Goal: Browse casually: Explore the website without a specific task or goal

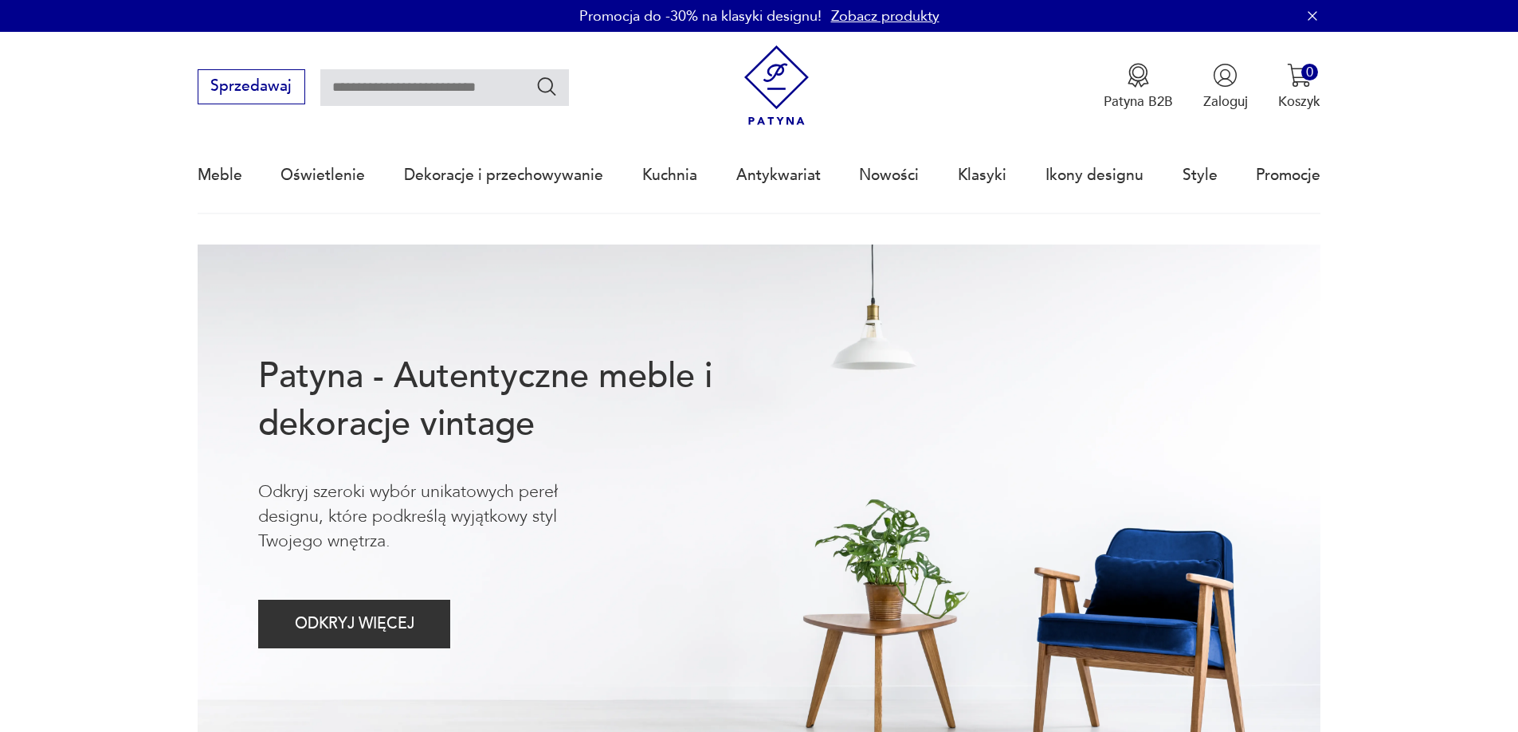
click at [956, 175] on div "Meble Oświetlenie Dekoracje i przechowywanie Kuchnia Antykwariat Nowości Klasyk…" at bounding box center [760, 175] width 1124 height 73
click at [910, 178] on link "Nowości" at bounding box center [889, 175] width 60 height 73
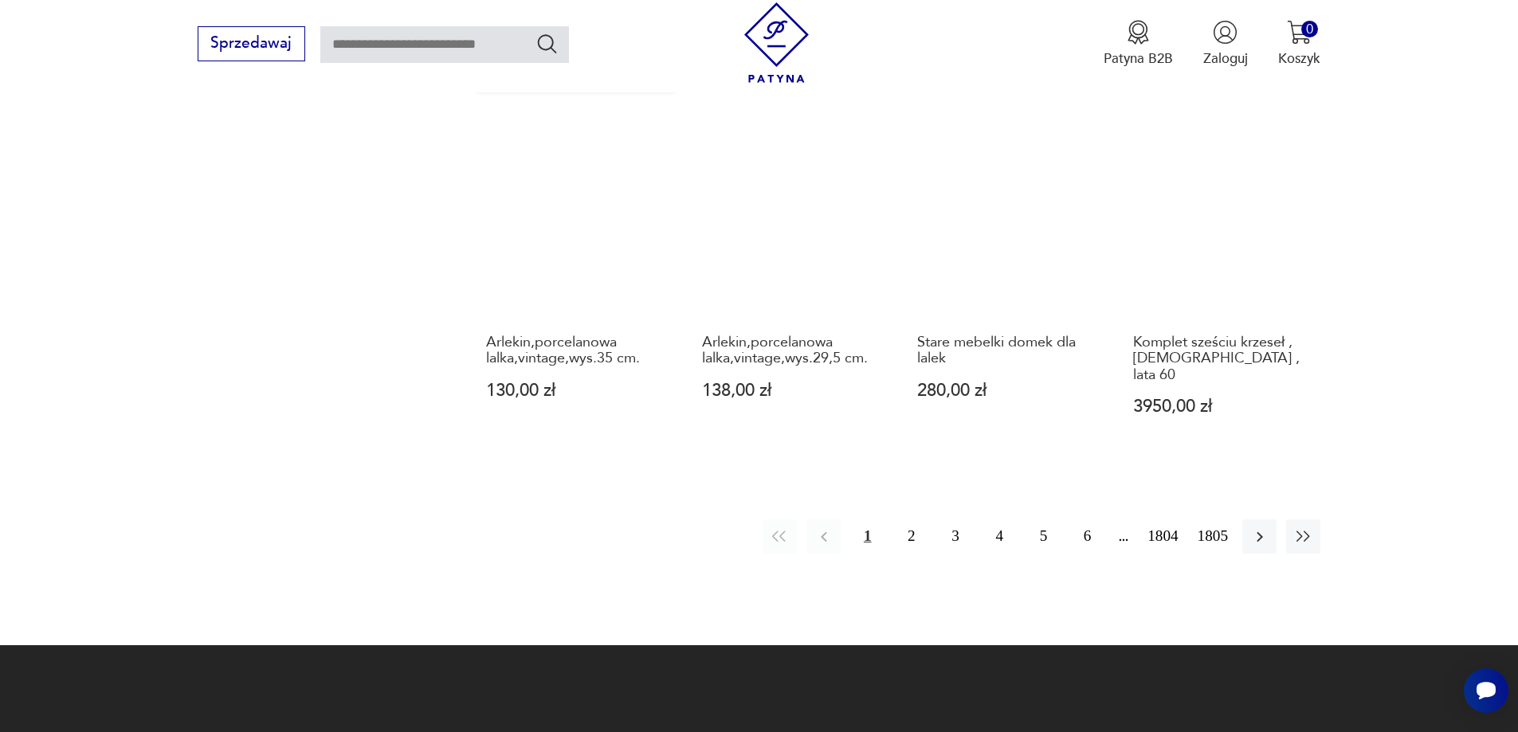
scroll to position [1464, 0]
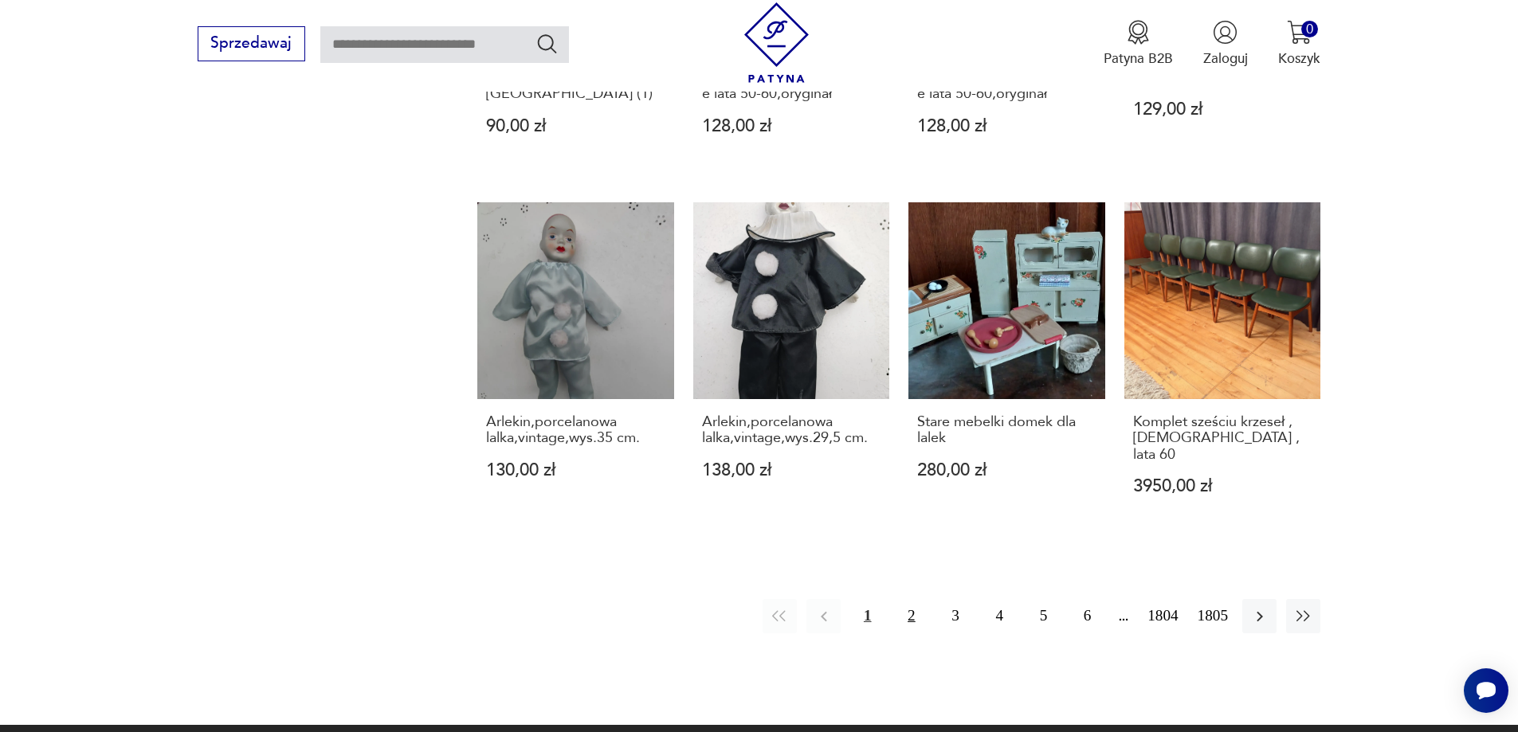
click at [917, 599] on button "2" at bounding box center [911, 616] width 34 height 34
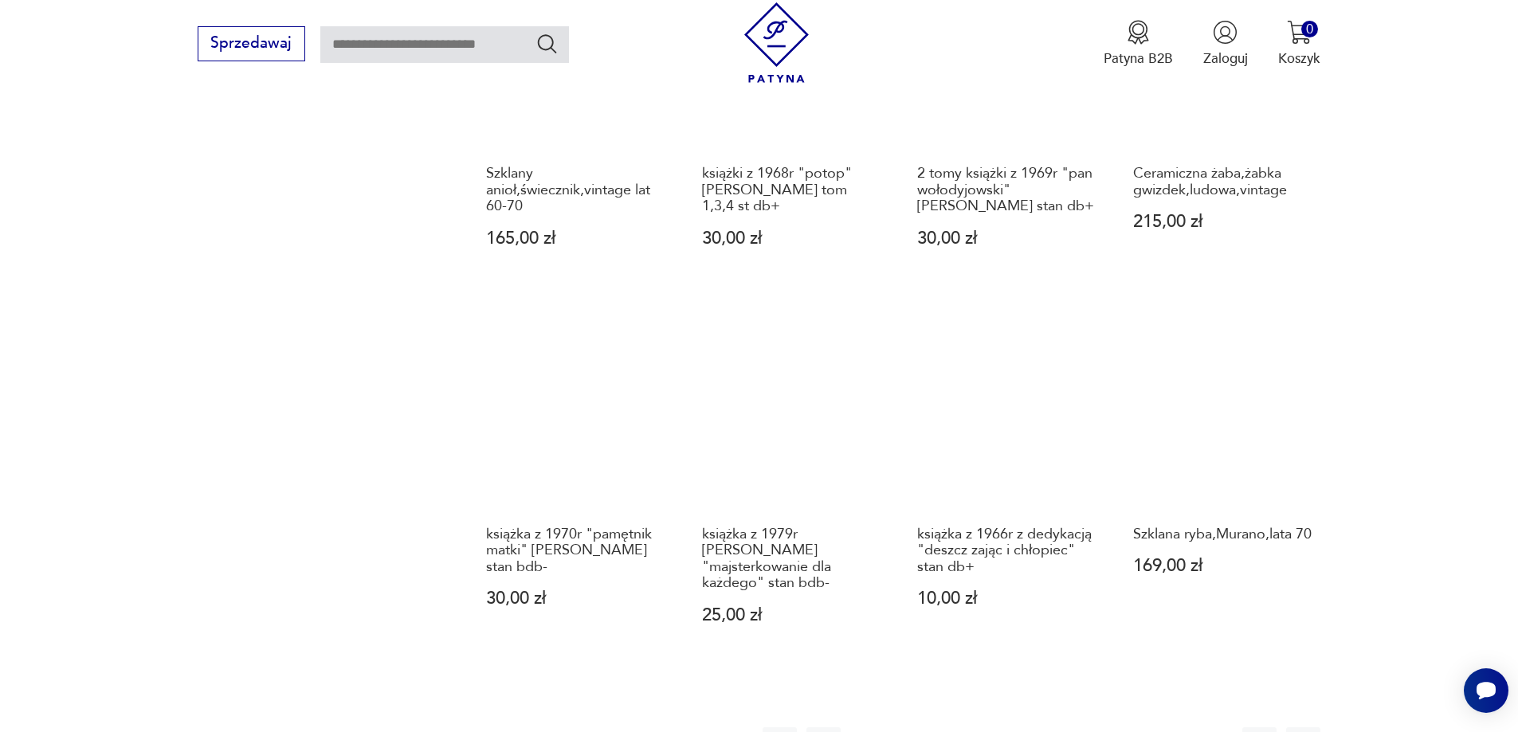
scroll to position [1466, 0]
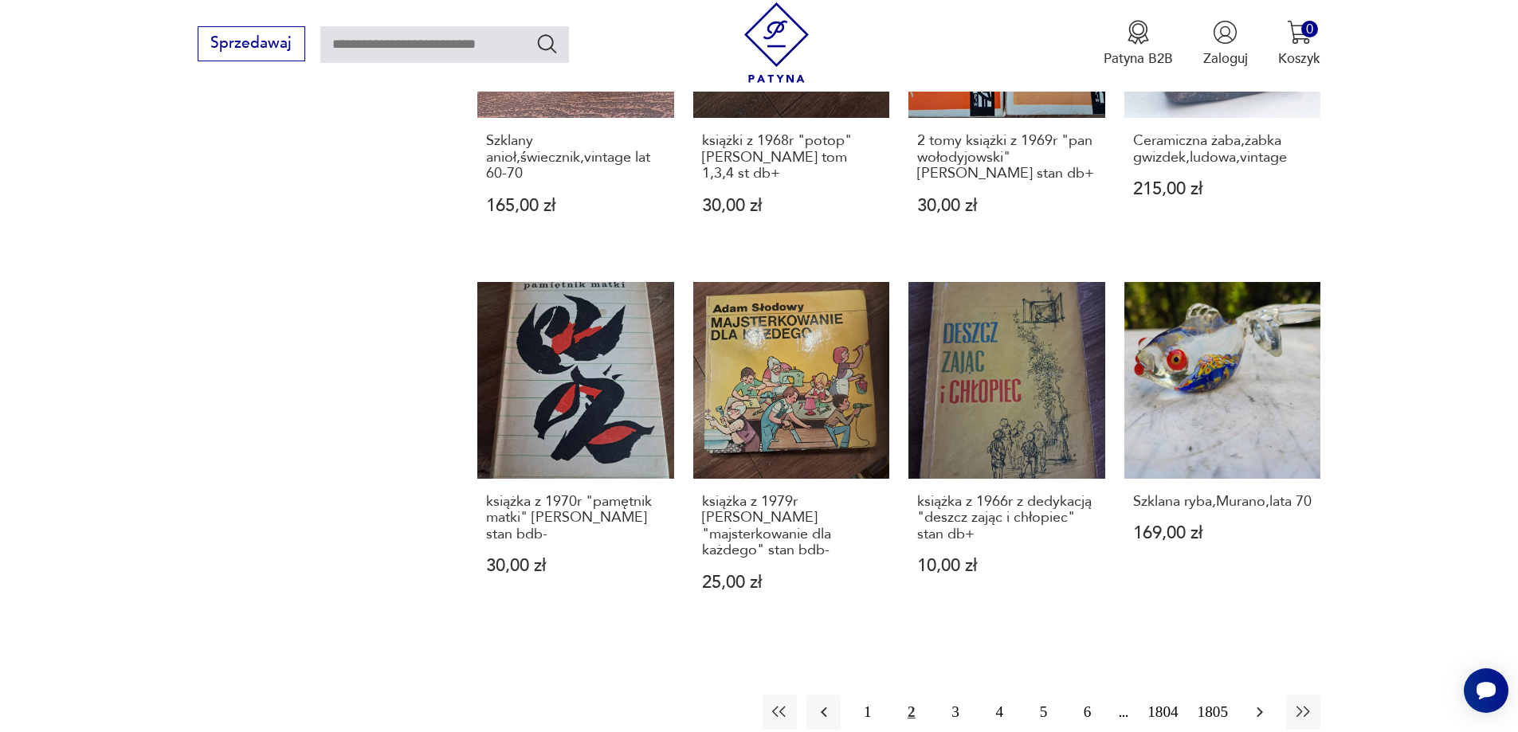
click at [1262, 708] on icon "button" at bounding box center [1260, 713] width 6 height 10
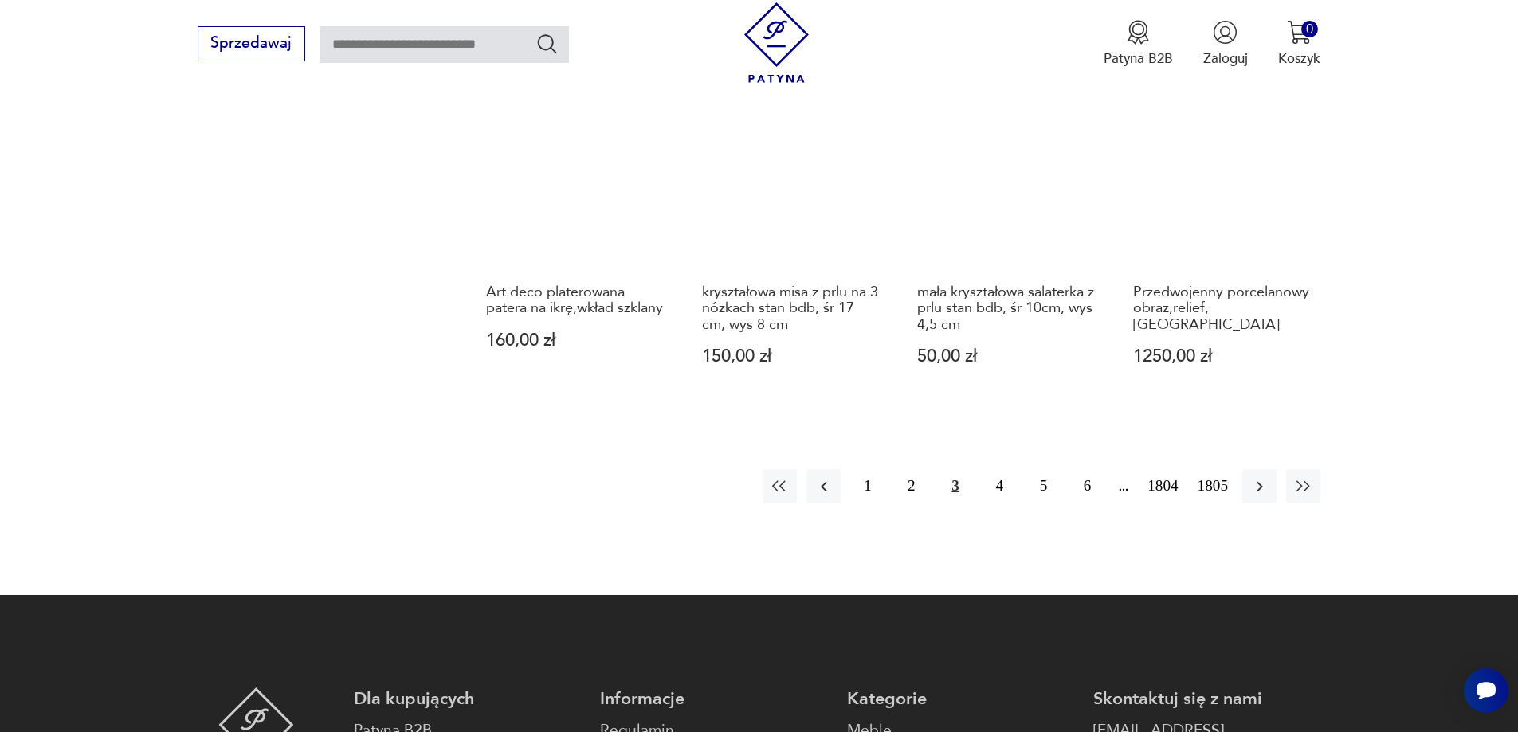
scroll to position [1625, 0]
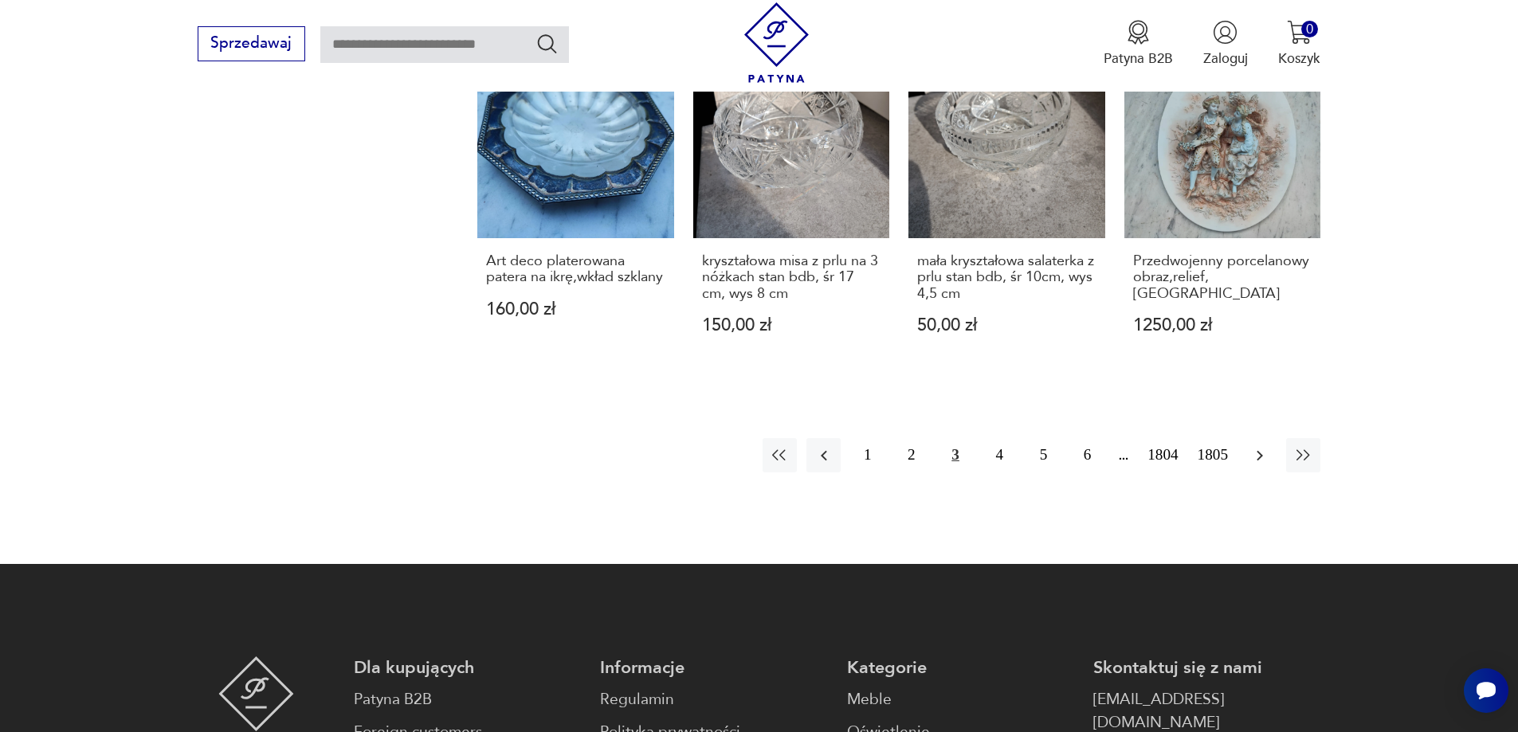
click at [1266, 454] on icon "button" at bounding box center [1260, 455] width 19 height 19
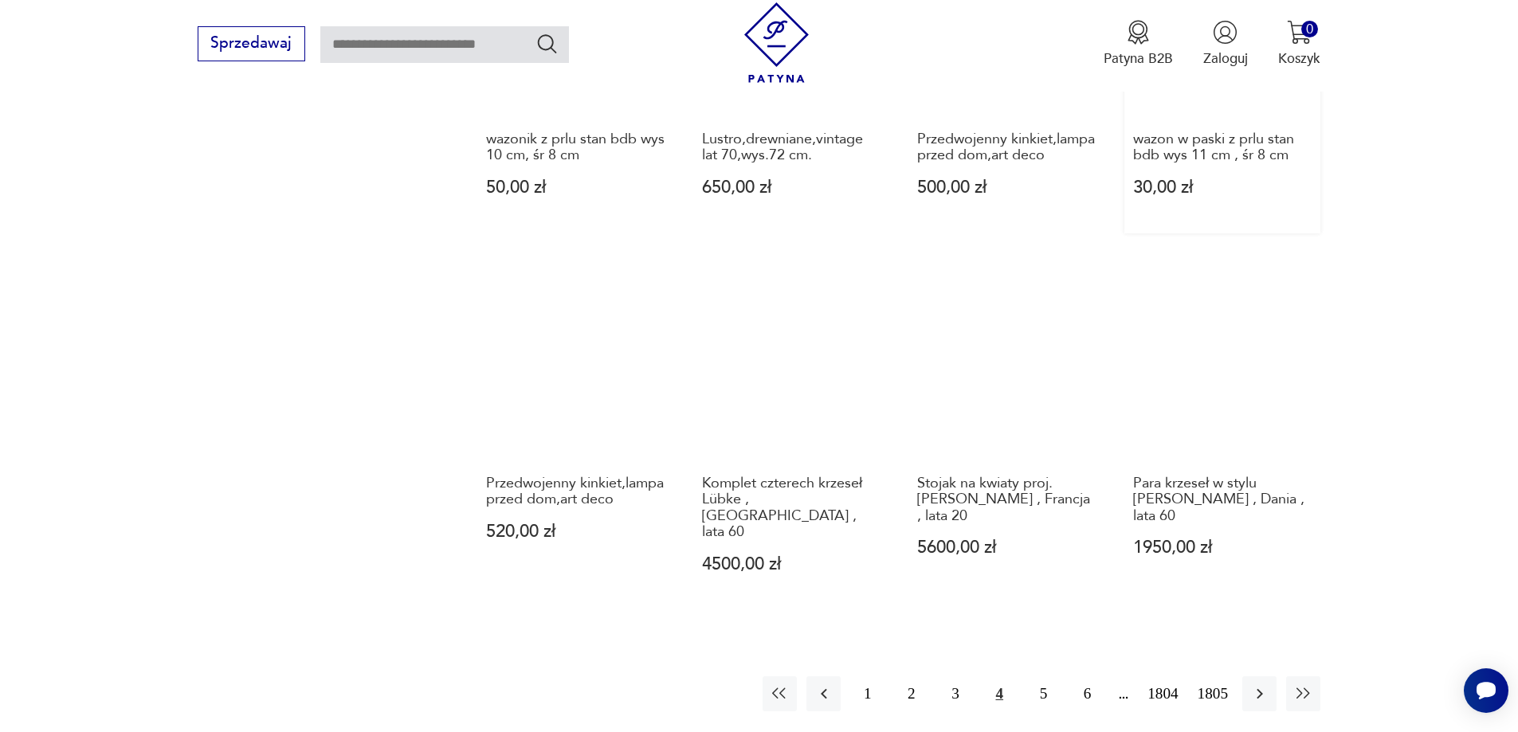
scroll to position [1545, 0]
